Goal: Book appointment/travel/reservation

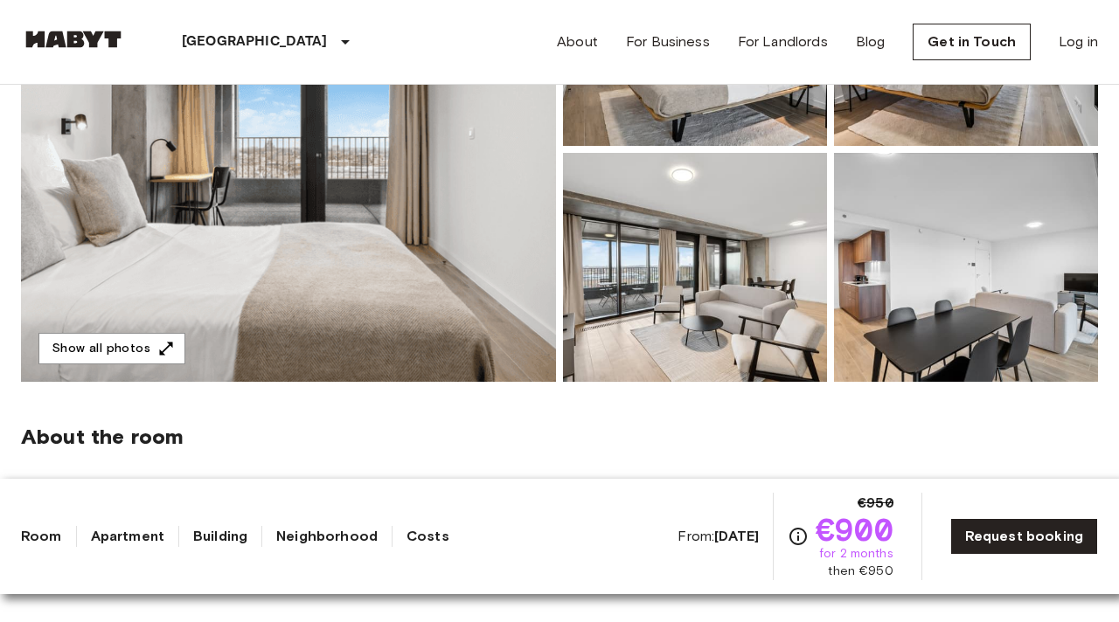
scroll to position [344, 0]
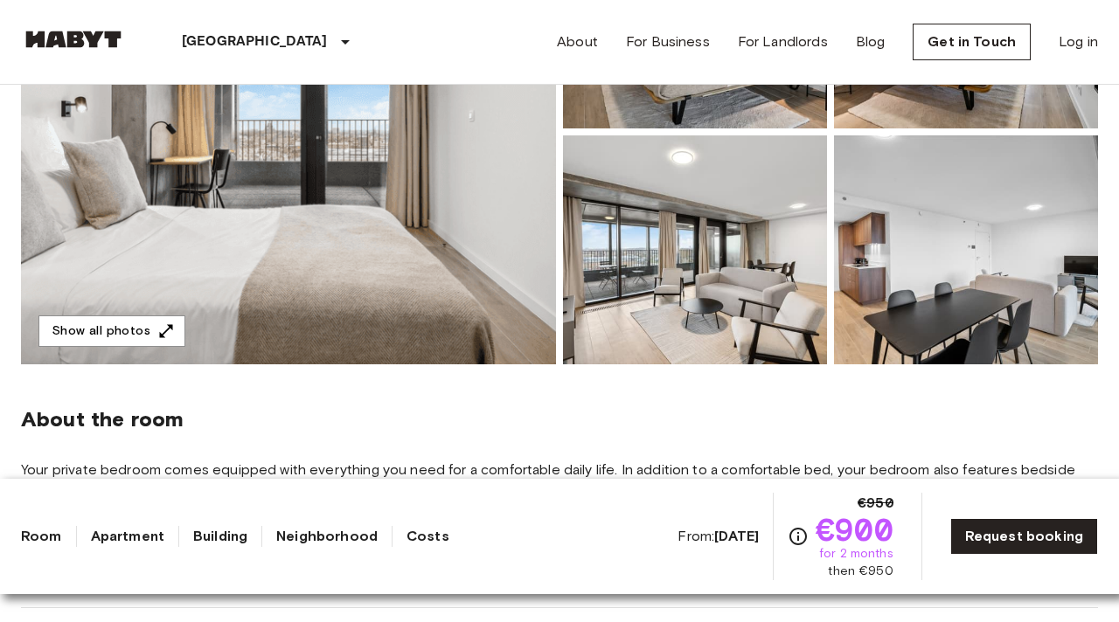
click at [523, 162] on img at bounding box center [288, 131] width 535 height 465
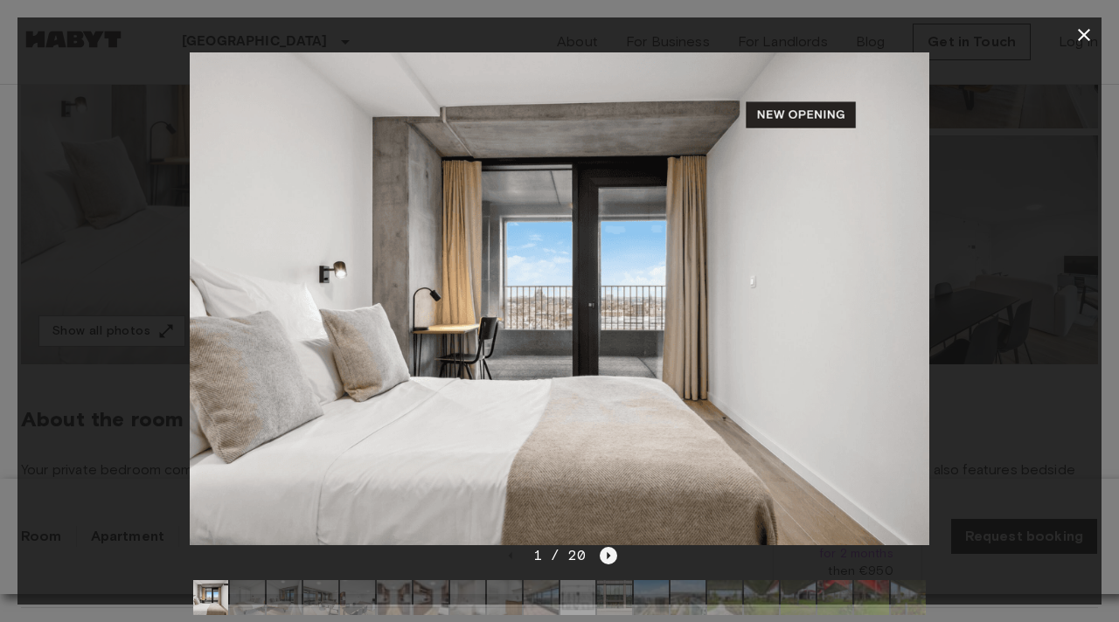
click at [610, 557] on icon "Next image" at bounding box center [608, 555] width 17 height 17
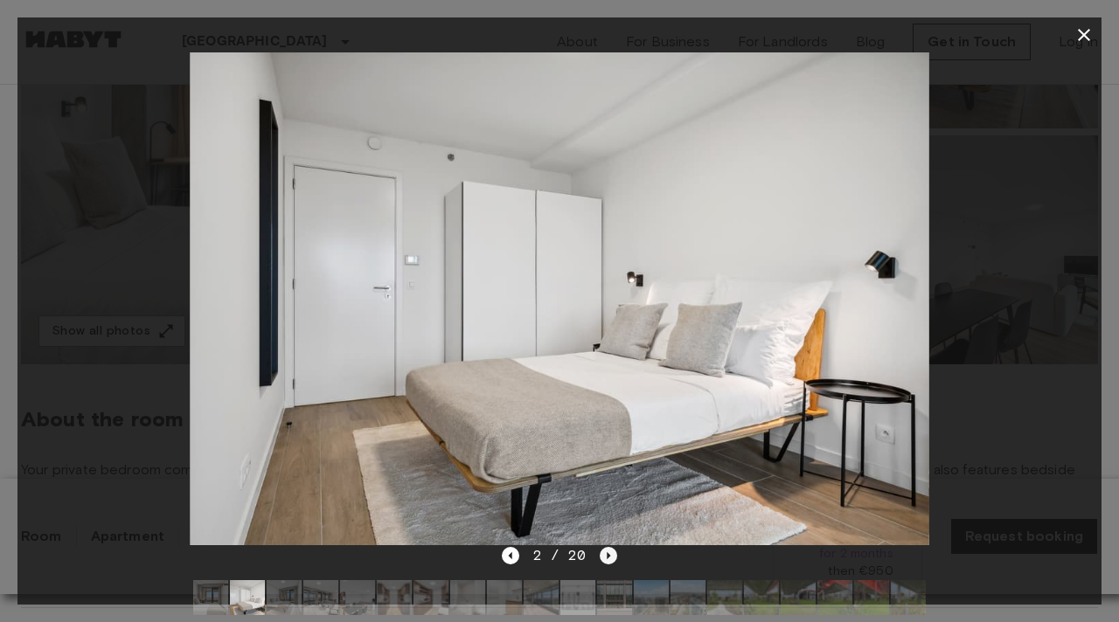
click at [610, 557] on icon "Next image" at bounding box center [608, 555] width 17 height 17
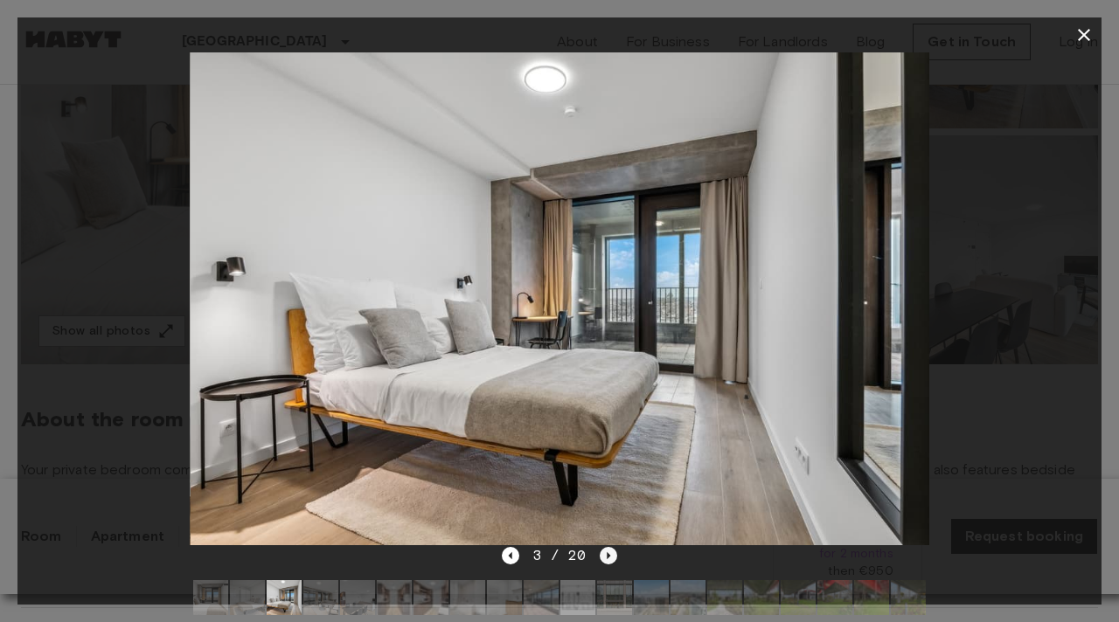
click at [610, 557] on icon "Next image" at bounding box center [608, 555] width 17 height 17
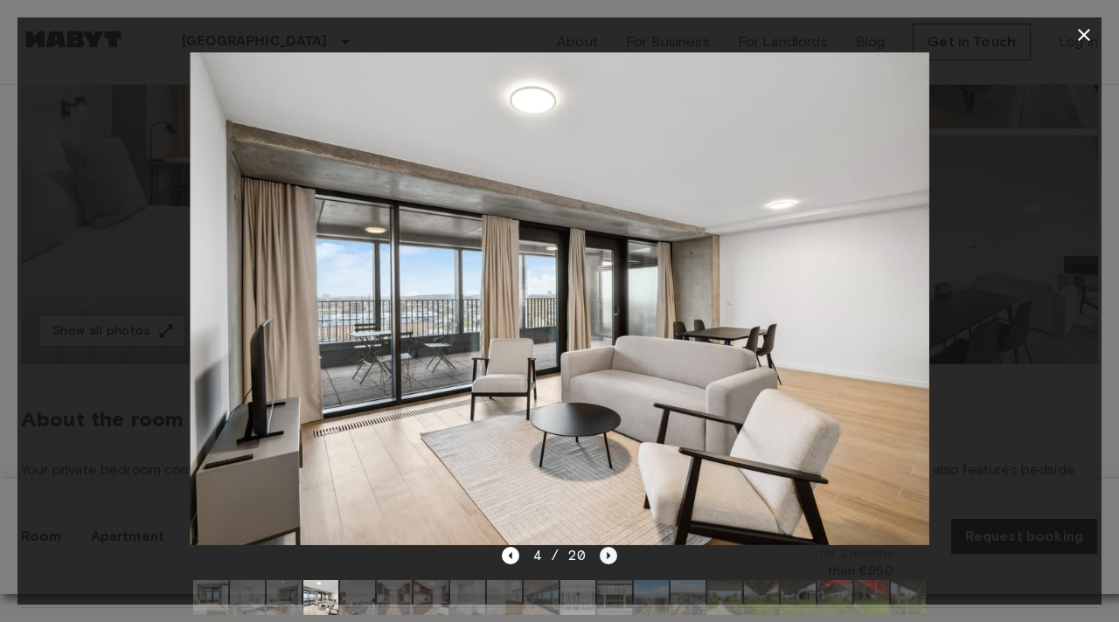
click at [610, 557] on icon "Next image" at bounding box center [608, 555] width 17 height 17
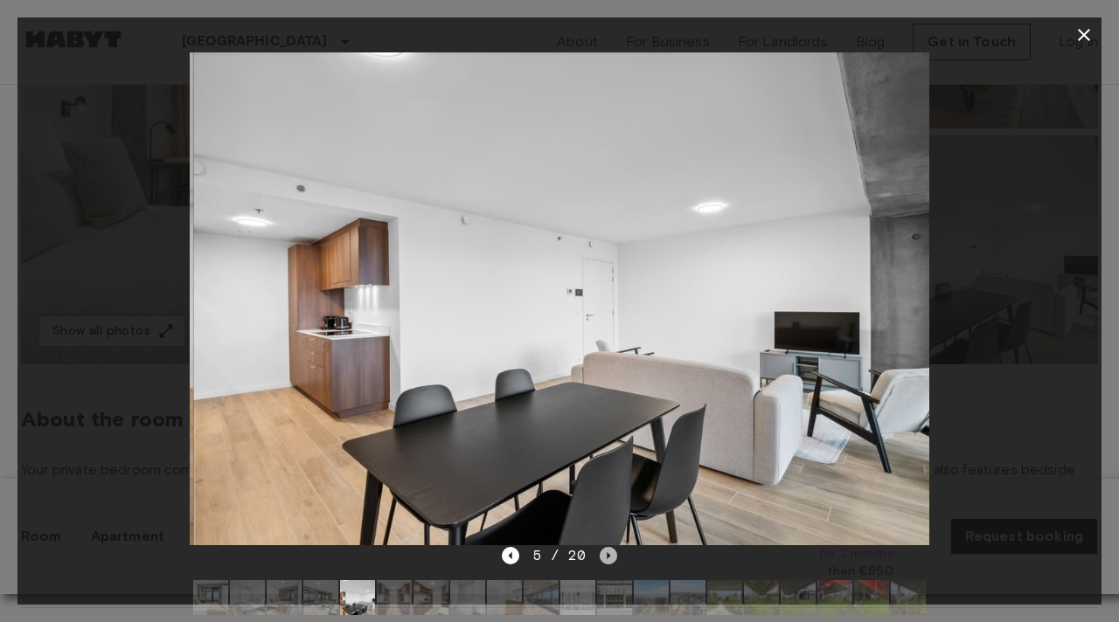
click at [610, 557] on icon "Next image" at bounding box center [608, 555] width 17 height 17
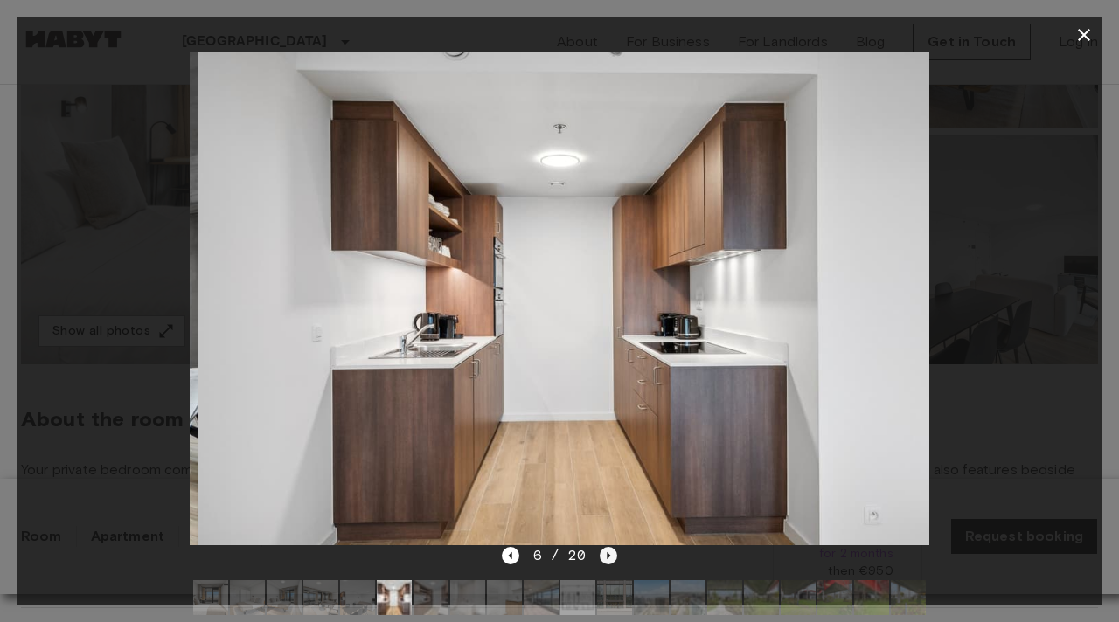
click at [610, 557] on icon "Next image" at bounding box center [608, 555] width 17 height 17
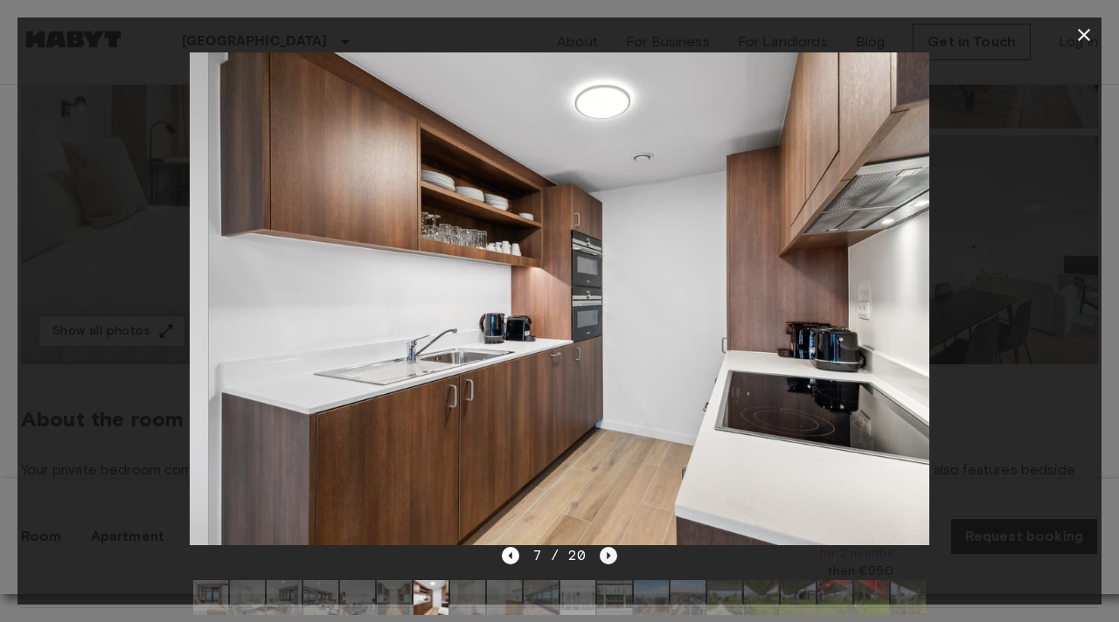
click at [610, 557] on icon "Next image" at bounding box center [608, 555] width 17 height 17
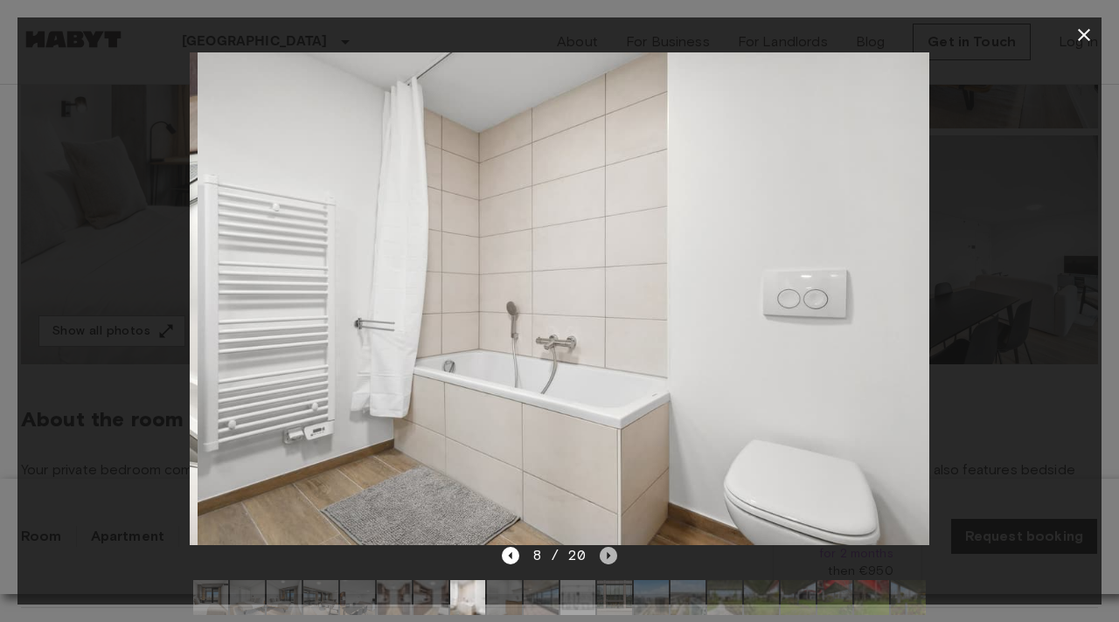
click at [610, 557] on icon "Next image" at bounding box center [608, 555] width 17 height 17
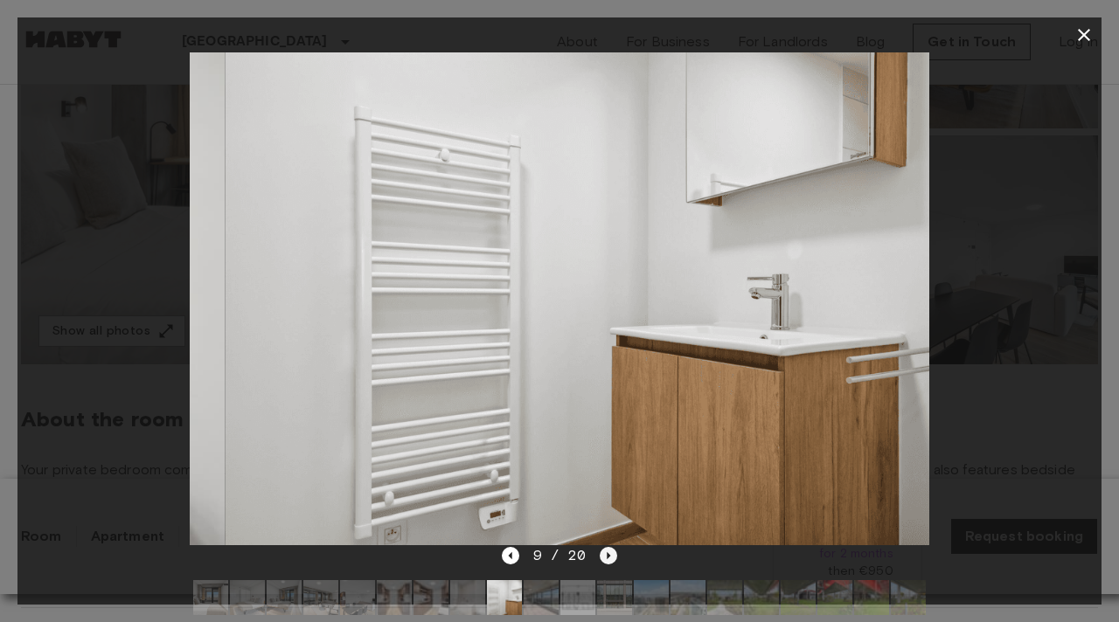
click at [610, 557] on icon "Next image" at bounding box center [608, 555] width 17 height 17
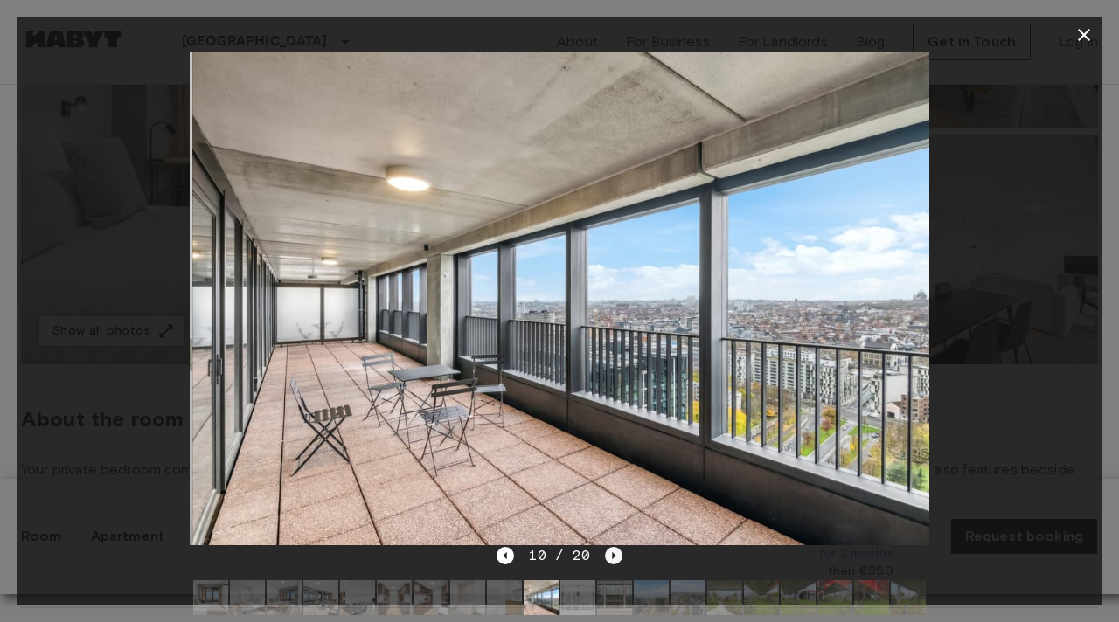
click at [612, 557] on icon "Next image" at bounding box center [613, 556] width 3 height 7
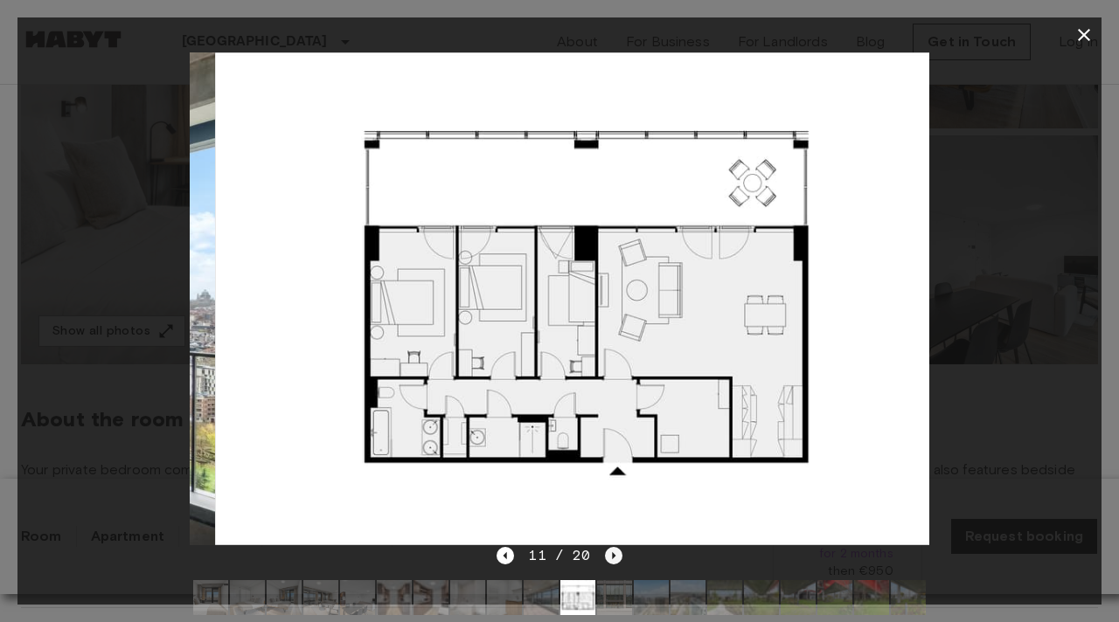
click at [612, 557] on icon "Next image" at bounding box center [613, 556] width 3 height 7
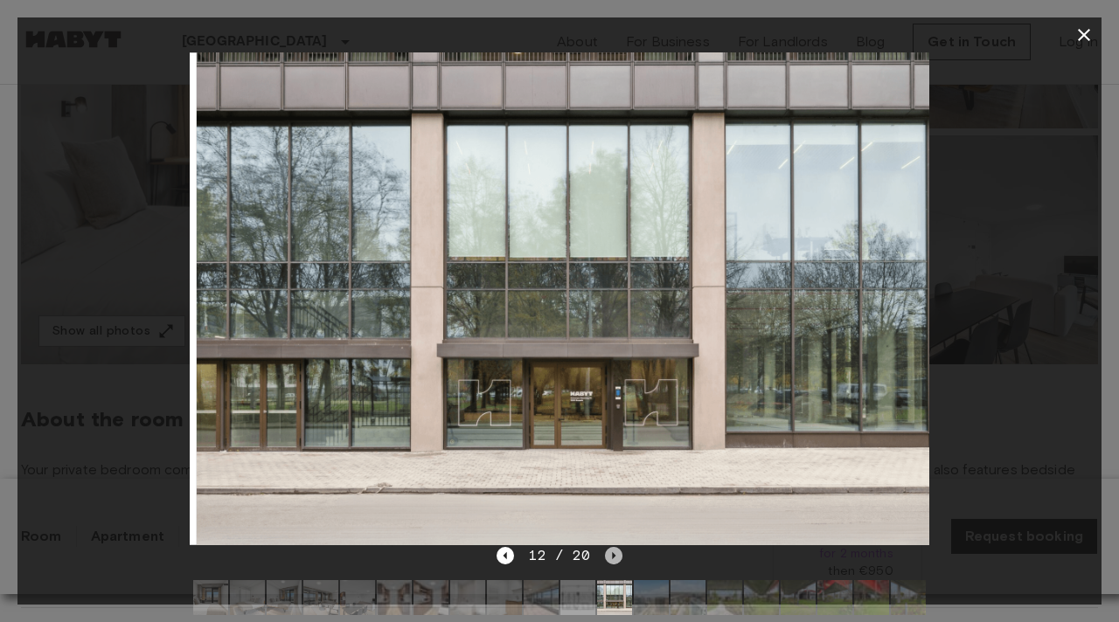
click at [612, 557] on icon "Next image" at bounding box center [613, 556] width 3 height 7
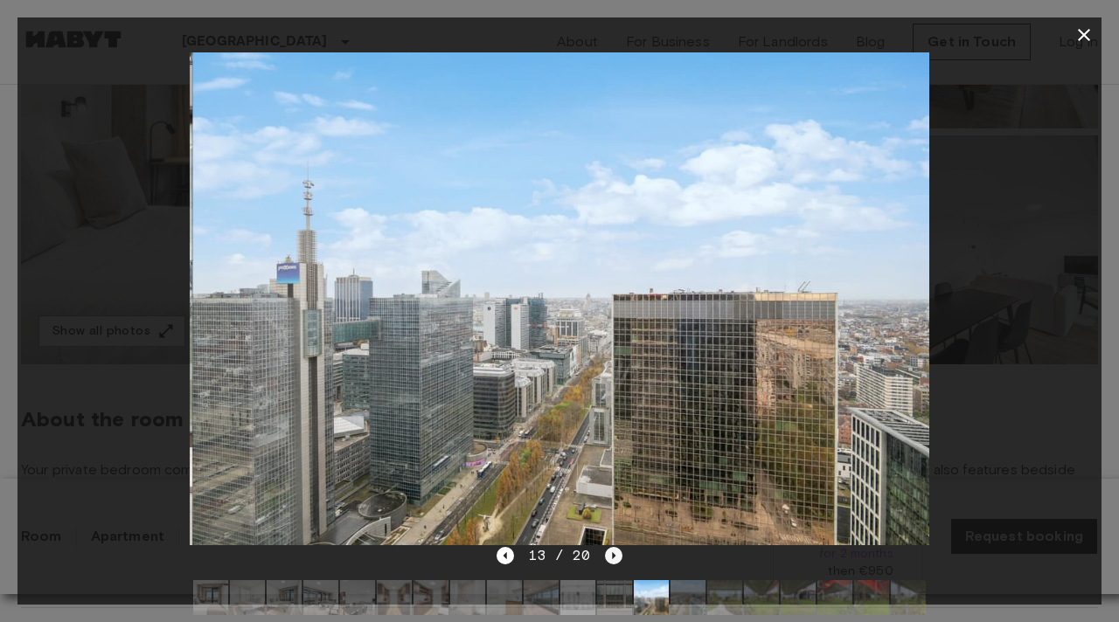
click at [612, 557] on icon "Next image" at bounding box center [613, 556] width 3 height 7
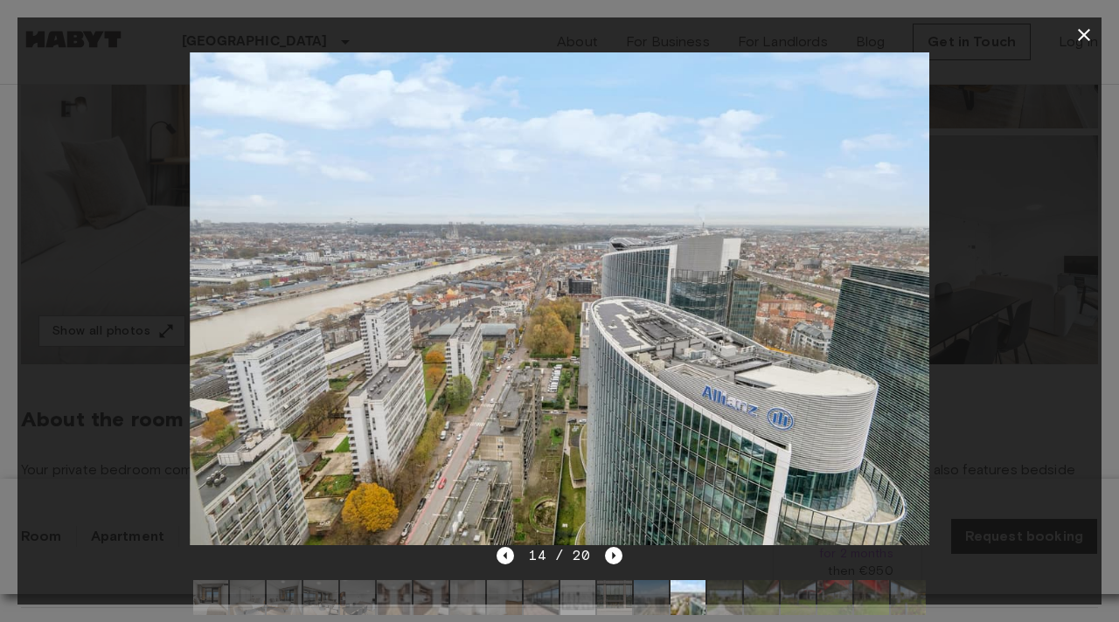
click at [993, 149] on div at bounding box center [559, 298] width 1084 height 493
click at [1077, 40] on icon "button" at bounding box center [1084, 34] width 21 height 21
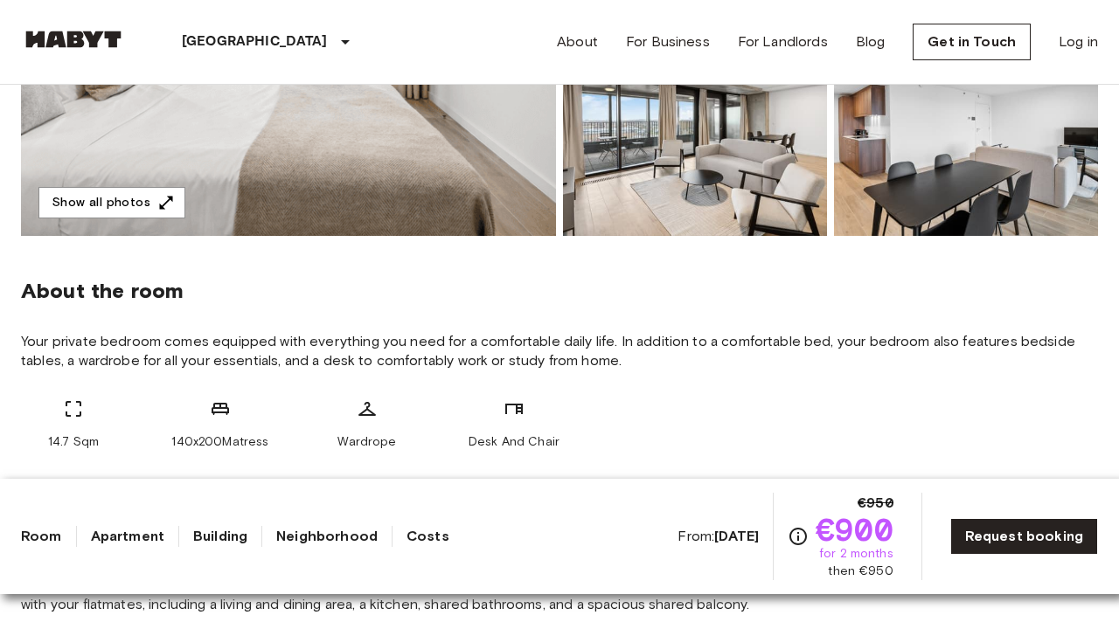
scroll to position [706, 0]
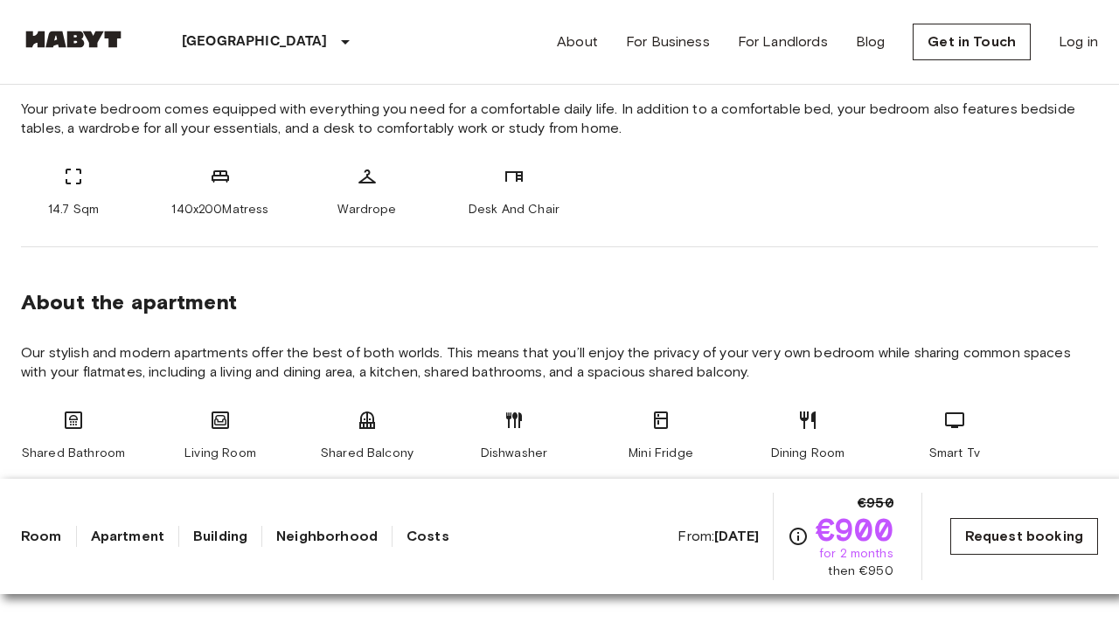
click at [977, 531] on link "Request booking" at bounding box center [1024, 536] width 148 height 37
